Goal: Information Seeking & Learning: Find contact information

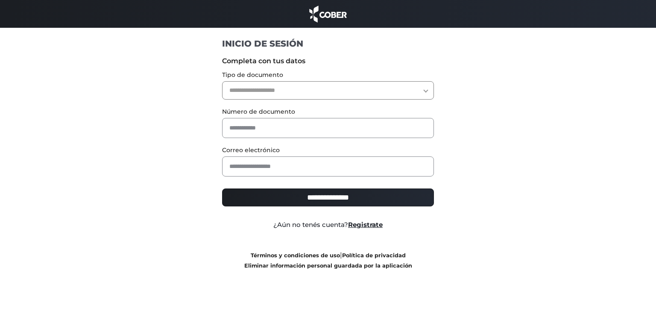
click at [427, 89] on select "**********" at bounding box center [328, 90] width 212 height 18
select select "***"
click at [222, 81] on select "**********" at bounding box center [328, 90] width 212 height 18
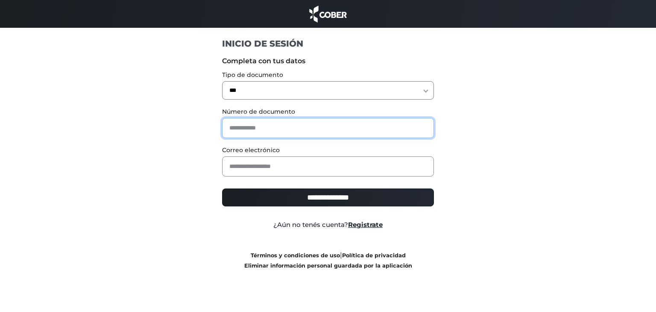
click at [333, 129] on input "text" at bounding box center [328, 128] width 212 height 20
type input "********"
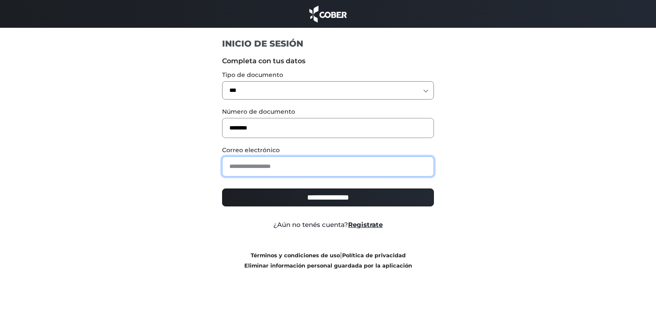
click at [302, 164] on input "email" at bounding box center [328, 166] width 212 height 20
type input "**********"
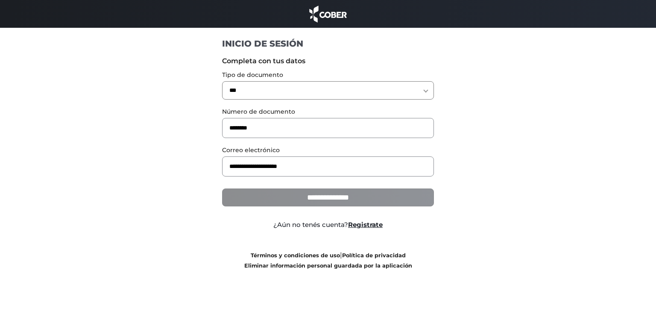
click at [304, 197] on input "**********" at bounding box center [328, 197] width 212 height 18
type input "**********"
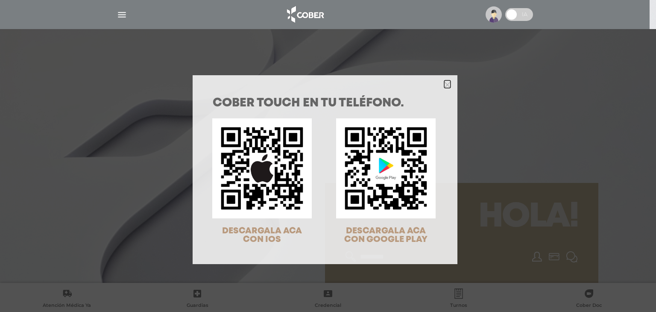
click at [444, 83] on icon "Close" at bounding box center [447, 85] width 6 height 6
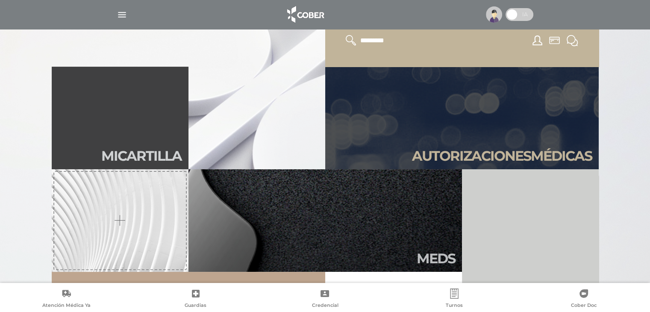
scroll to position [215, 0]
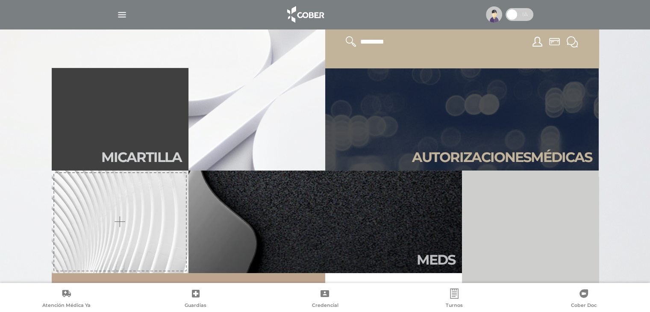
click at [122, 11] on img "button" at bounding box center [122, 14] width 11 height 11
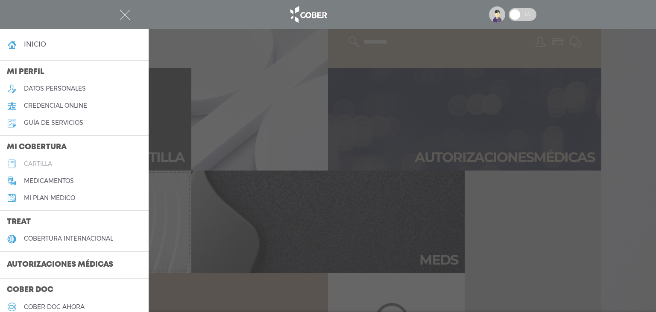
click at [47, 162] on h5 "cartilla" at bounding box center [38, 163] width 28 height 7
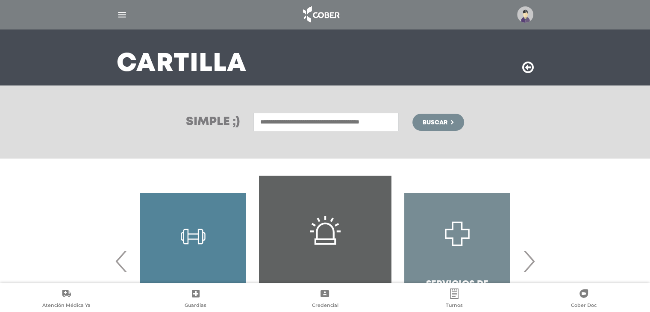
scroll to position [45, 0]
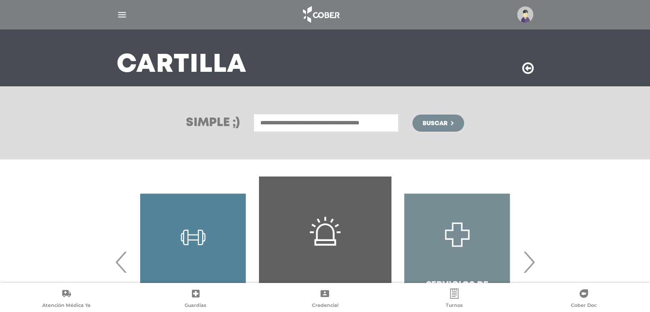
click at [284, 120] on input "text" at bounding box center [325, 123] width 145 height 18
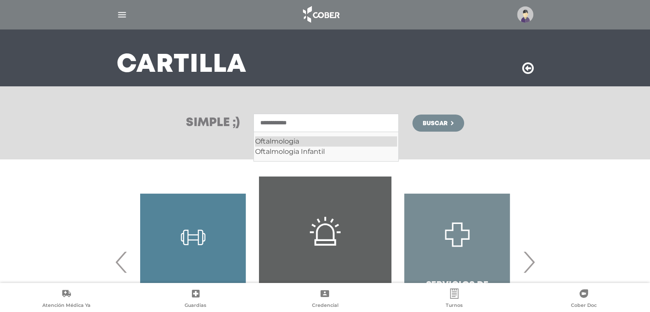
click at [282, 141] on div "Oftalmologia" at bounding box center [326, 141] width 142 height 10
type input "**********"
click at [434, 120] on span "Buscar" at bounding box center [435, 123] width 25 height 6
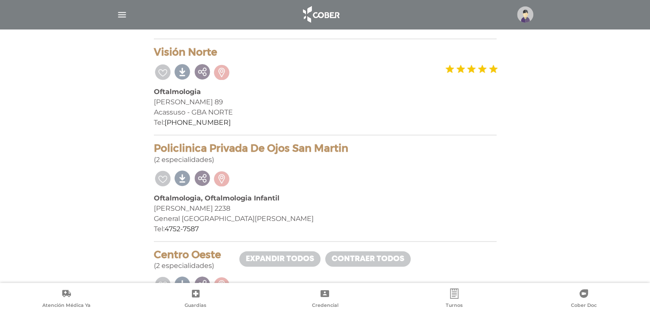
scroll to position [150, 0]
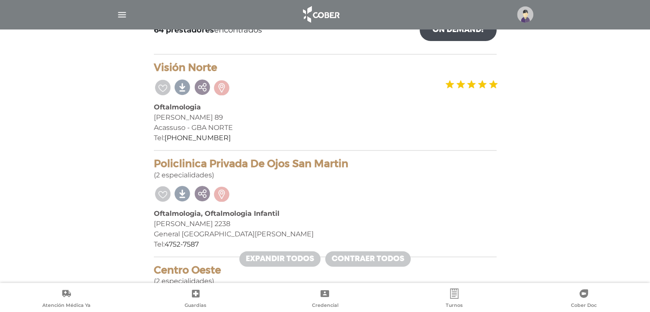
click at [252, 165] on h4 "Policlinica Privada De Ojos San Martin" at bounding box center [325, 164] width 343 height 12
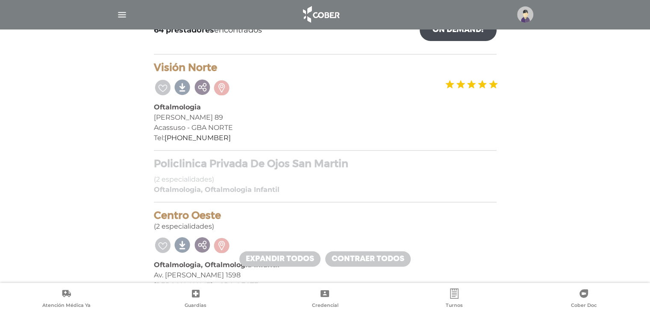
click at [252, 165] on h4 "Policlinica Privada De Ojos San Martin" at bounding box center [325, 164] width 343 height 12
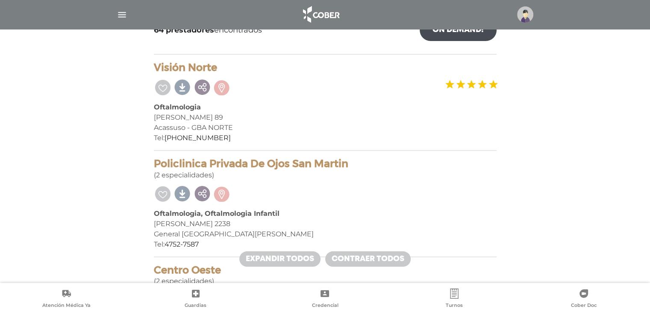
click at [252, 165] on h4 "Policlinica Privada De Ojos San Martin" at bounding box center [325, 164] width 343 height 12
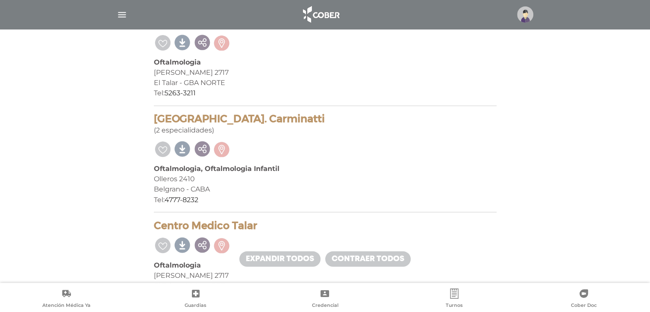
scroll to position [4650, 0]
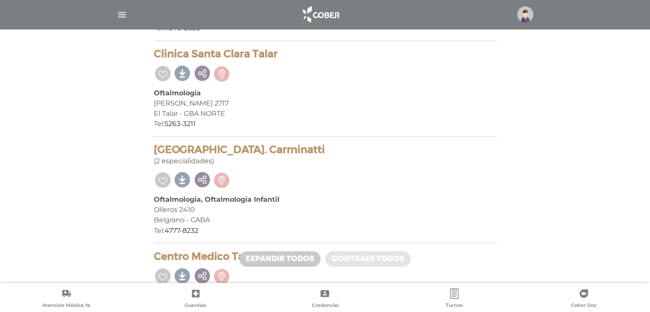
click at [355, 258] on link "Contraer todos" at bounding box center [367, 258] width 85 height 15
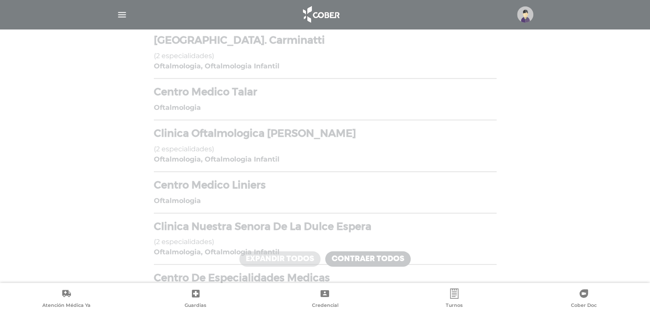
click at [298, 260] on link "Expandir todos" at bounding box center [279, 258] width 81 height 15
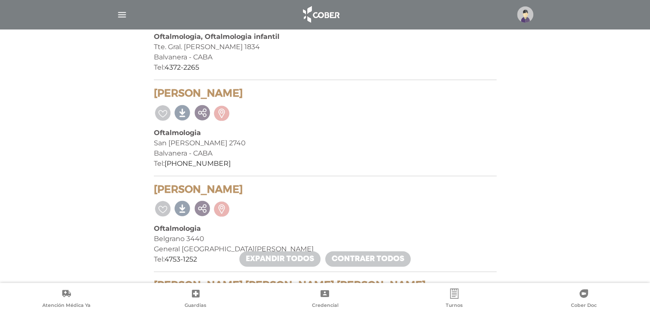
scroll to position [4704, 0]
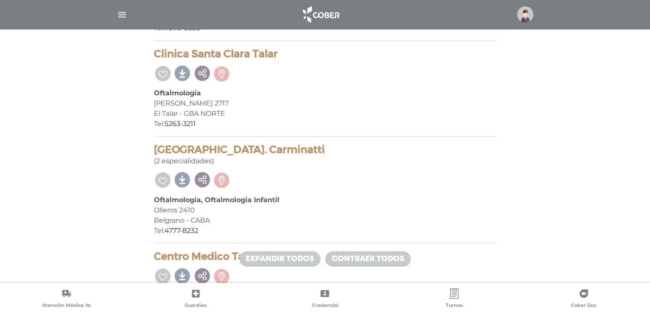
click at [520, 16] on img at bounding box center [525, 14] width 16 height 16
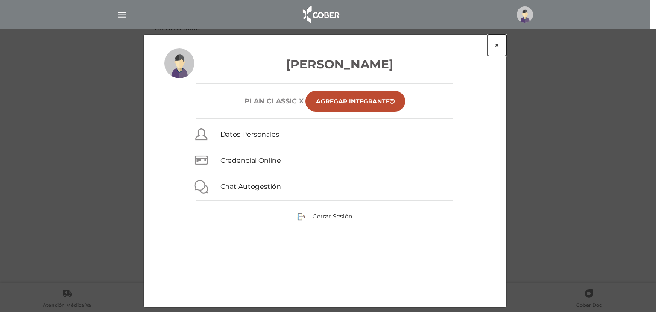
click at [497, 44] on button "×" at bounding box center [497, 45] width 18 height 21
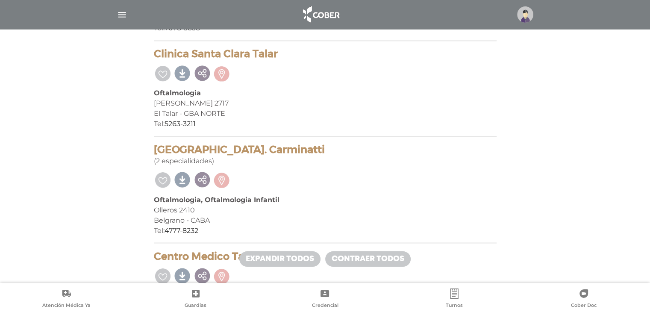
click at [121, 15] on img "button" at bounding box center [122, 14] width 11 height 11
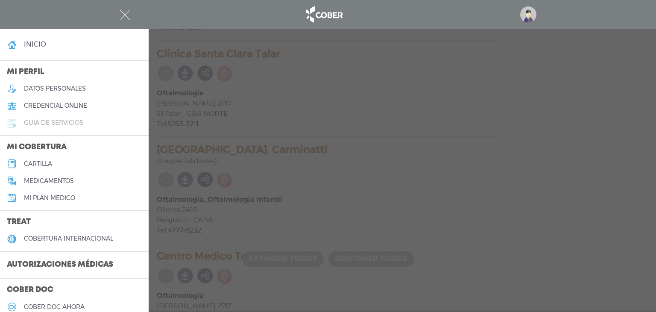
click at [71, 123] on h5 "guía de servicios" at bounding box center [53, 122] width 59 height 7
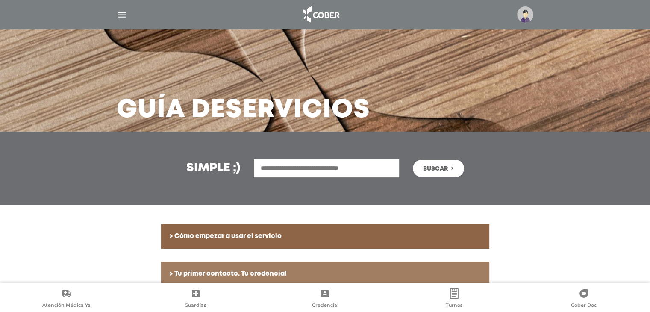
click at [125, 13] on img "button" at bounding box center [122, 14] width 11 height 11
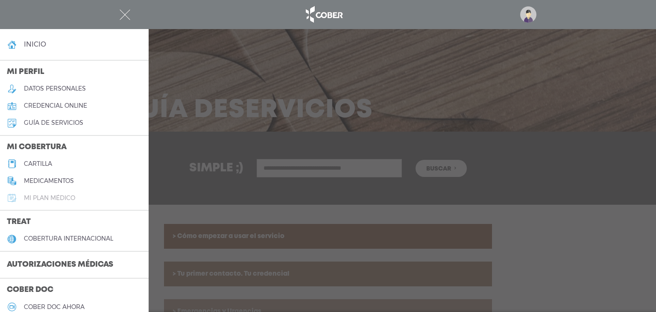
click at [55, 198] on h5 "Mi plan médico" at bounding box center [49, 197] width 51 height 7
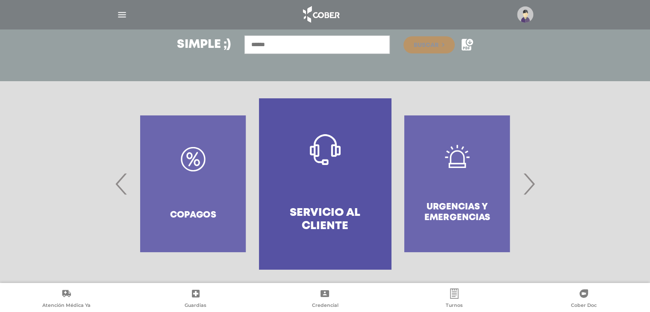
scroll to position [126, 0]
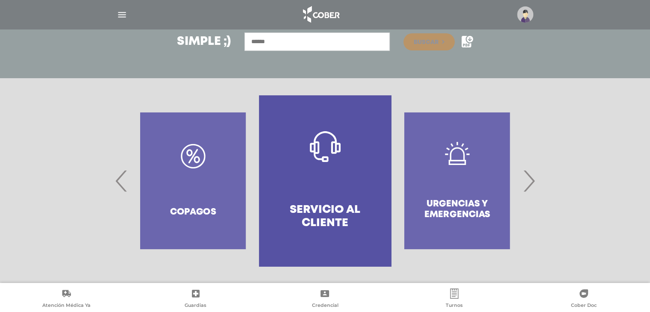
click at [530, 176] on span "›" at bounding box center [528, 181] width 17 height 46
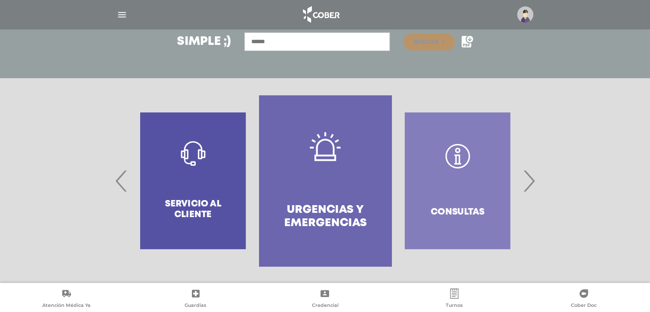
click at [530, 176] on span "›" at bounding box center [528, 181] width 17 height 46
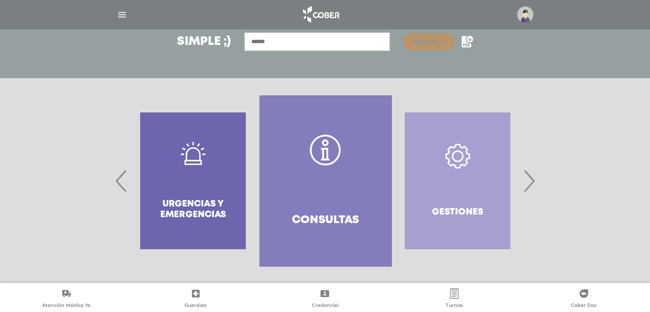
click at [530, 176] on span "›" at bounding box center [528, 181] width 17 height 46
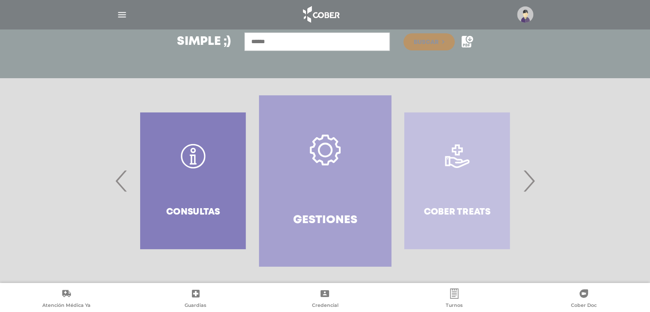
click at [530, 176] on span "›" at bounding box center [528, 181] width 17 height 46
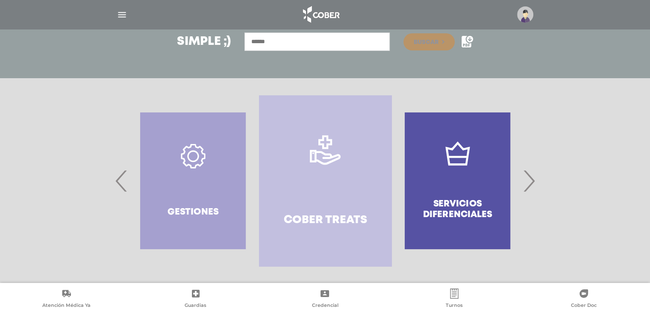
click at [530, 176] on span "›" at bounding box center [528, 181] width 17 height 46
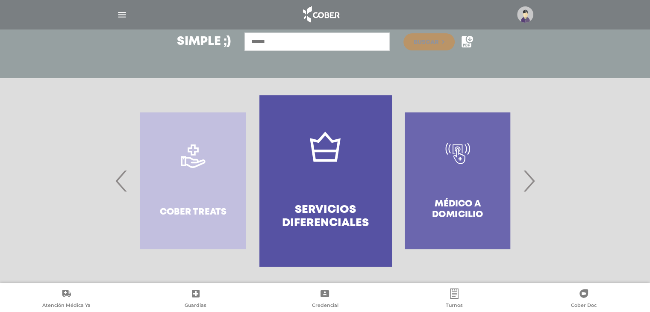
click at [530, 176] on span "›" at bounding box center [528, 181] width 17 height 46
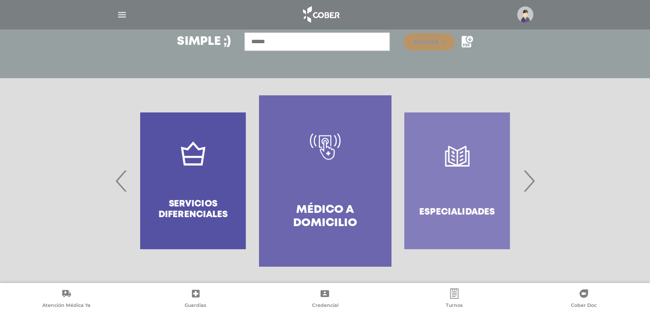
click at [530, 176] on span "›" at bounding box center [528, 181] width 17 height 46
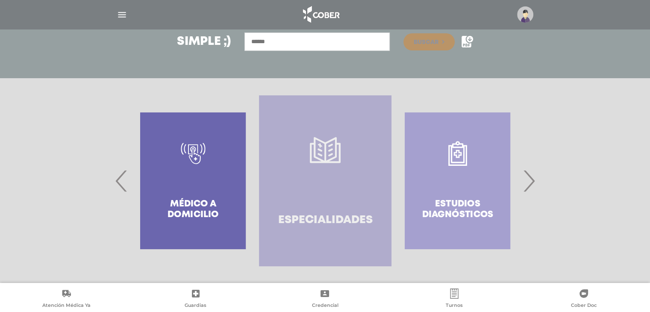
click at [332, 210] on link "Especialidades" at bounding box center [325, 180] width 132 height 171
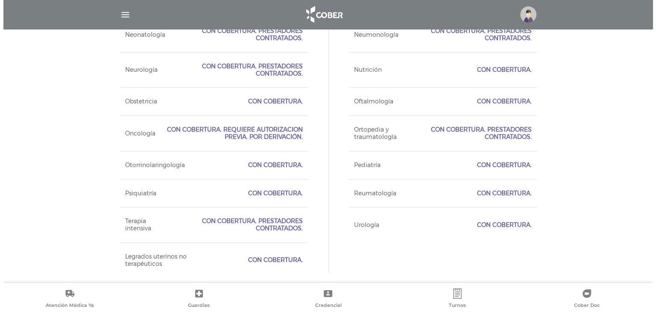
scroll to position [883, 0]
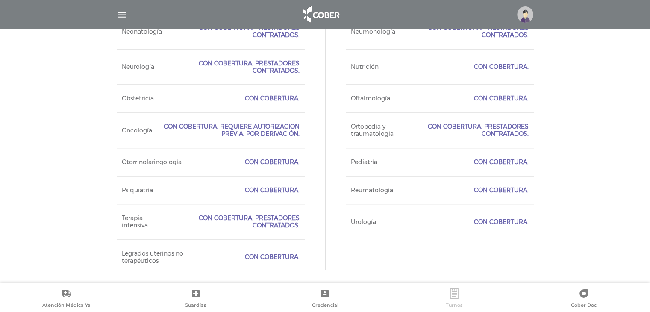
click at [451, 300] on link "Turnos" at bounding box center [454, 299] width 129 height 22
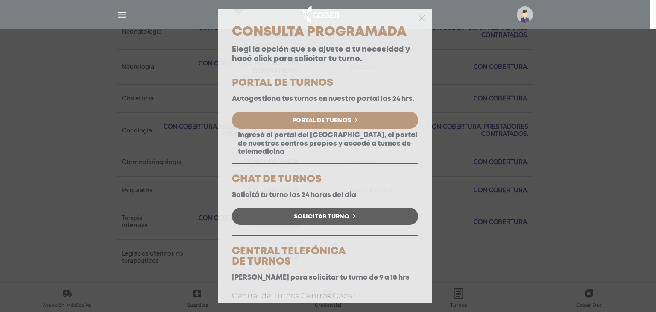
click at [316, 220] on span "Solicitar Turno" at bounding box center [322, 217] width 56 height 6
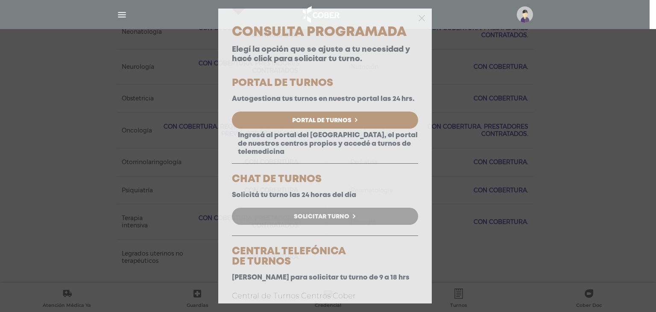
click at [320, 220] on span "Solicitar Turno" at bounding box center [322, 217] width 56 height 6
